Goal: Task Accomplishment & Management: Complete application form

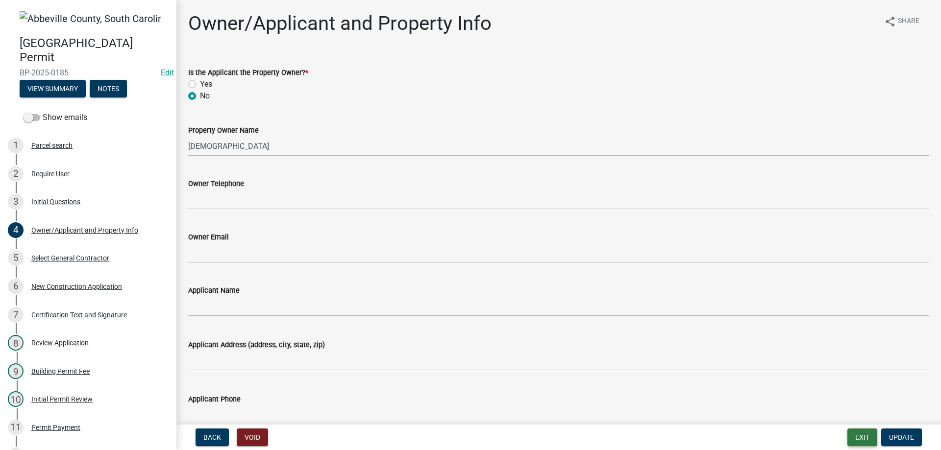
click at [861, 434] on button "Exit" at bounding box center [862, 438] width 30 height 18
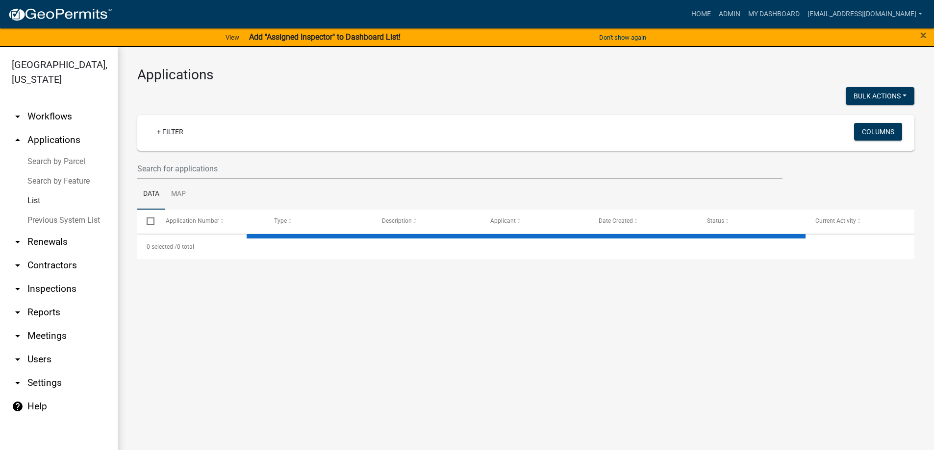
select select "3: 100"
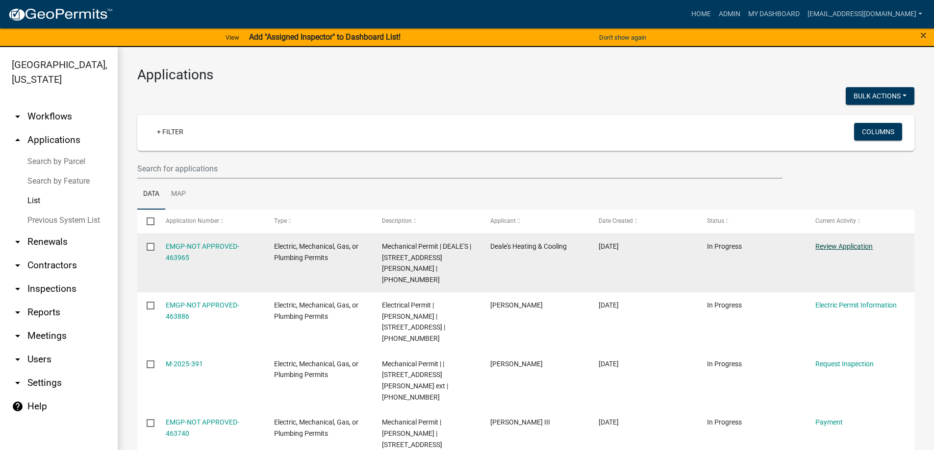
click at [847, 248] on link "Review Application" at bounding box center [843, 247] width 57 height 8
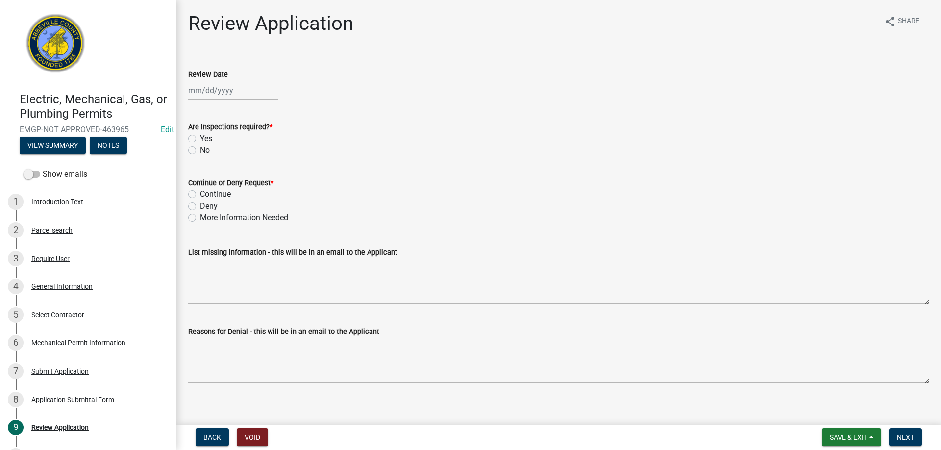
select select "8"
select select "2025"
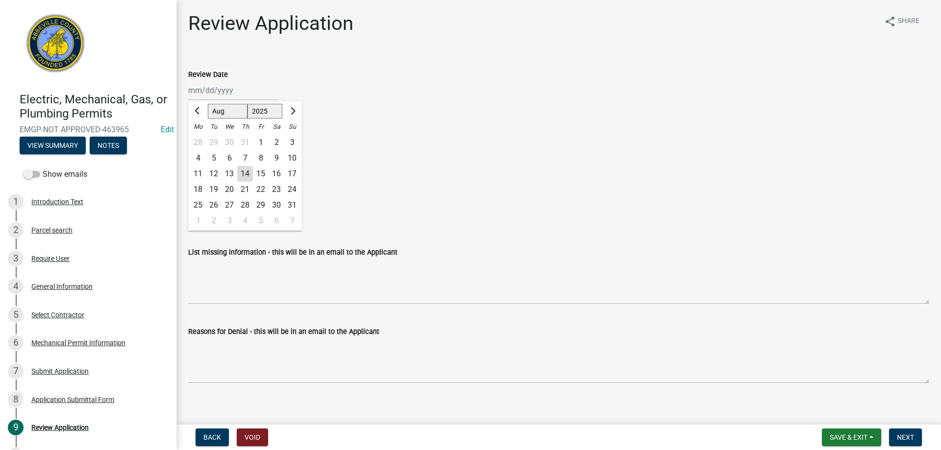
click at [207, 92] on div "Jan Feb Mar Apr May Jun Jul Aug Sep Oct Nov Dec 1525 1526 1527 1528 1529 1530 1…" at bounding box center [233, 90] width 90 height 20
click at [248, 173] on div "14" at bounding box center [245, 174] width 16 height 16
type input "08/14/2025"
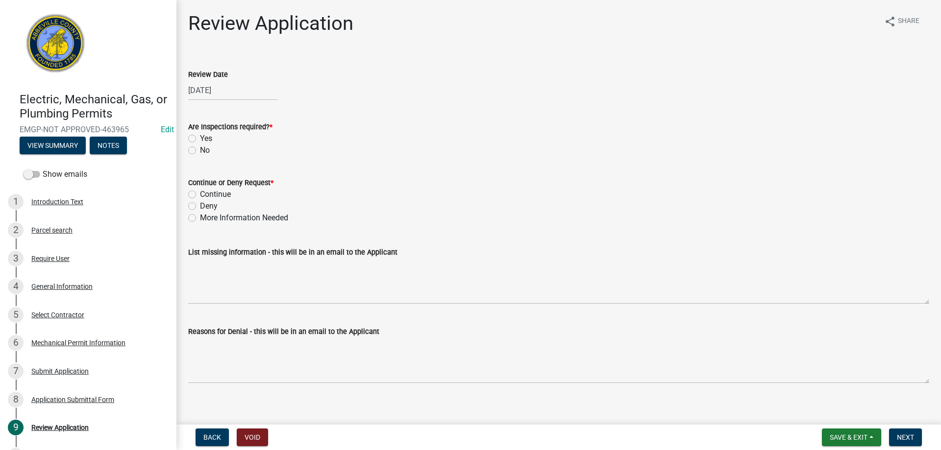
click at [200, 139] on label "Yes" at bounding box center [206, 139] width 12 height 12
click at [200, 139] on input "Yes" at bounding box center [203, 136] width 6 height 6
radio input "true"
click at [200, 196] on label "Continue" at bounding box center [215, 195] width 31 height 12
click at [200, 195] on input "Continue" at bounding box center [203, 192] width 6 height 6
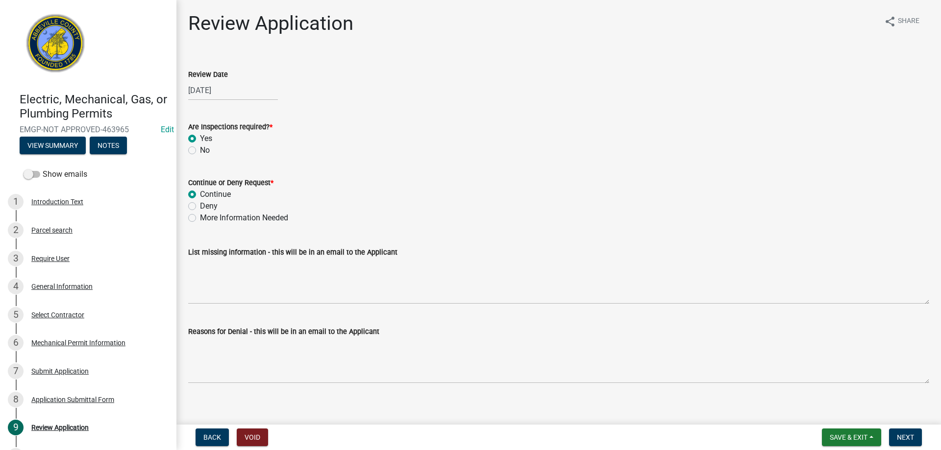
radio input "true"
click at [905, 437] on span "Next" at bounding box center [905, 438] width 17 height 8
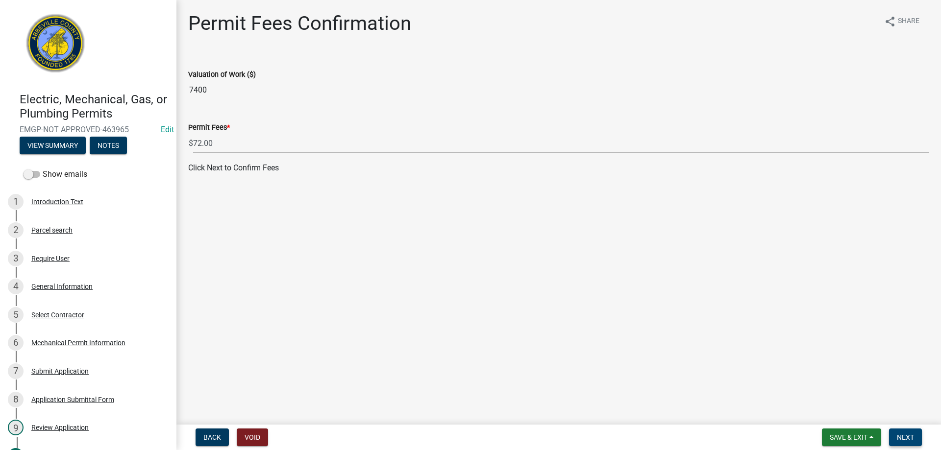
click at [912, 433] on button "Next" at bounding box center [905, 438] width 33 height 18
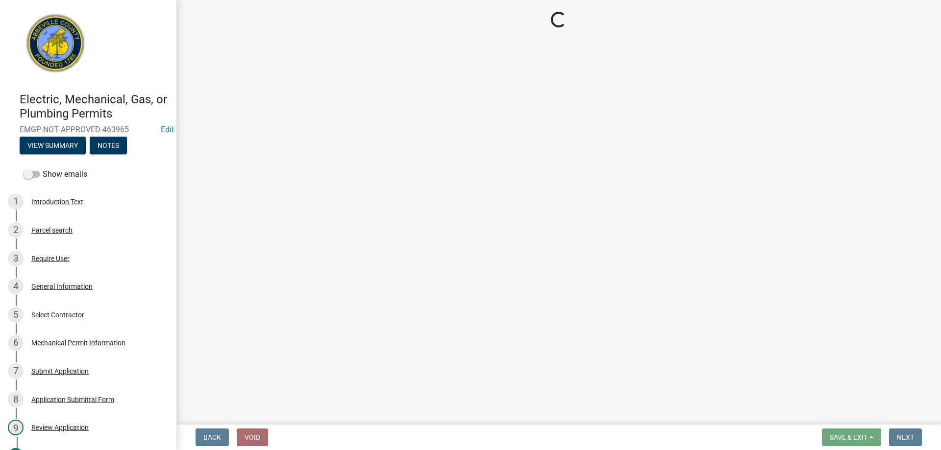
select select "3: 3"
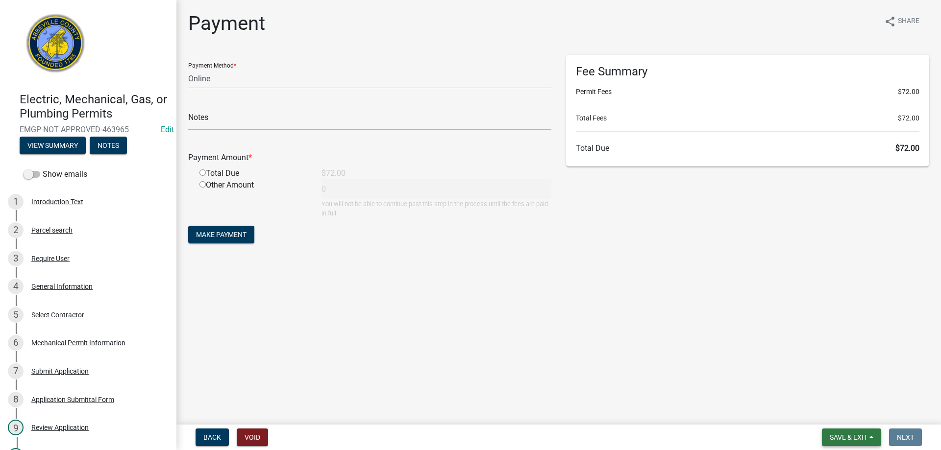
click at [870, 434] on button "Save & Exit" at bounding box center [851, 438] width 59 height 18
click at [865, 409] on button "Save & Exit" at bounding box center [842, 412] width 78 height 24
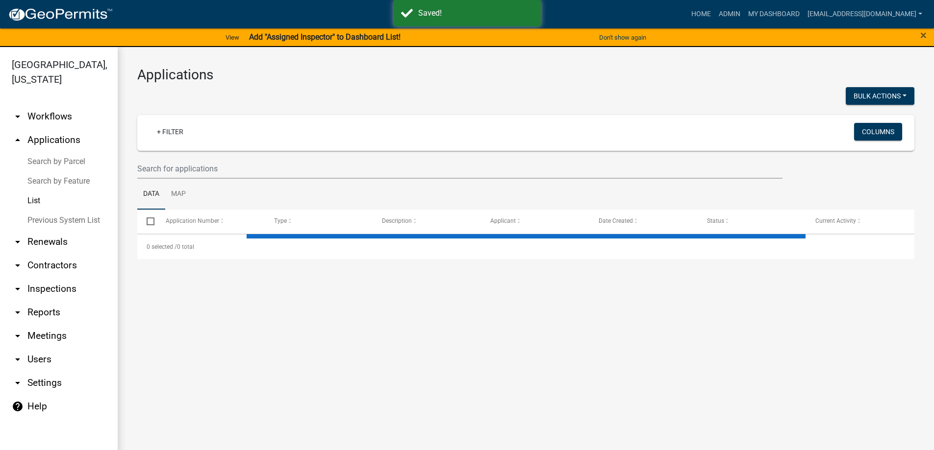
select select "3: 100"
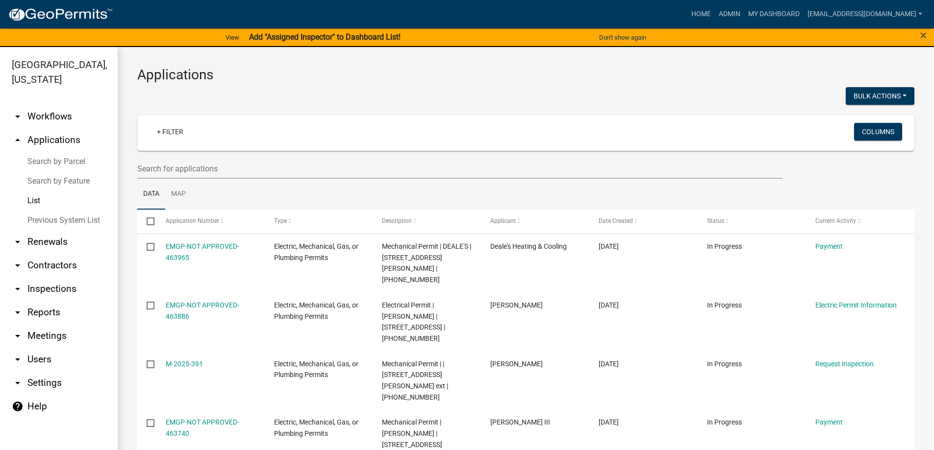
click at [49, 222] on link "Previous System List" at bounding box center [59, 221] width 118 height 20
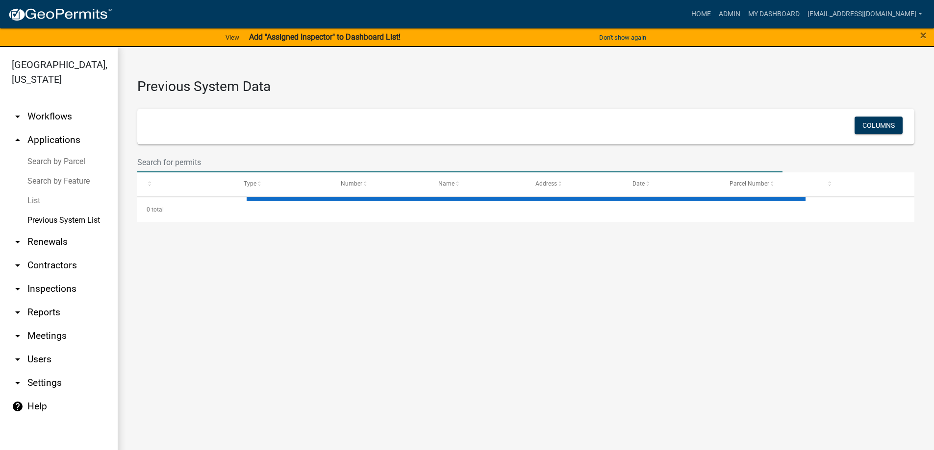
click at [181, 157] on input "text" at bounding box center [459, 162] width 645 height 20
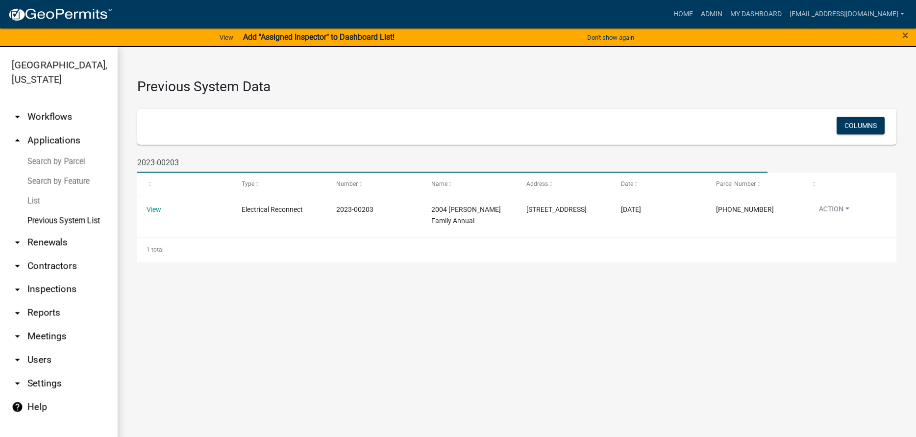
type input "2023-00203"
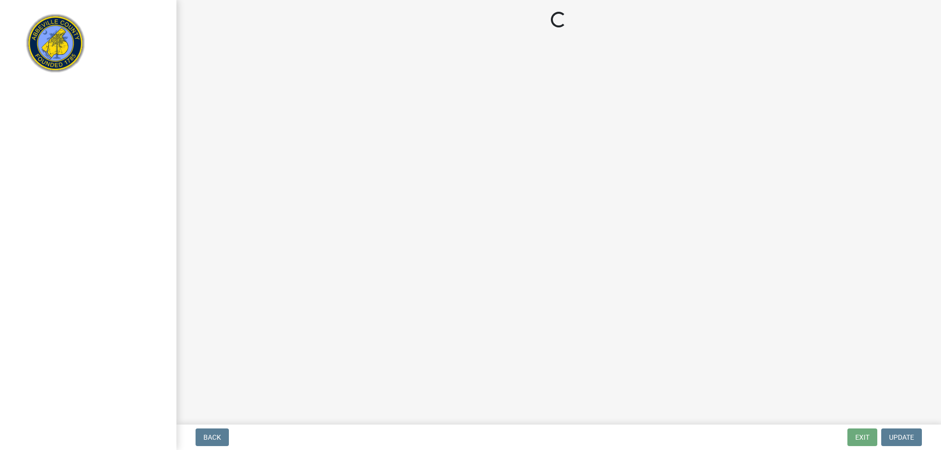
select select "3: 3"
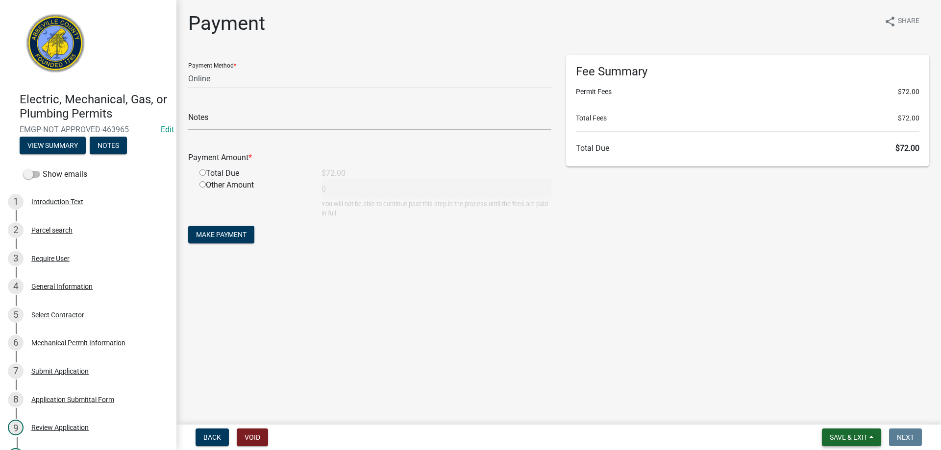
click at [859, 439] on span "Save & Exit" at bounding box center [849, 438] width 38 height 8
click at [859, 418] on button "Save & Exit" at bounding box center [842, 412] width 78 height 24
